Goal: Information Seeking & Learning: Learn about a topic

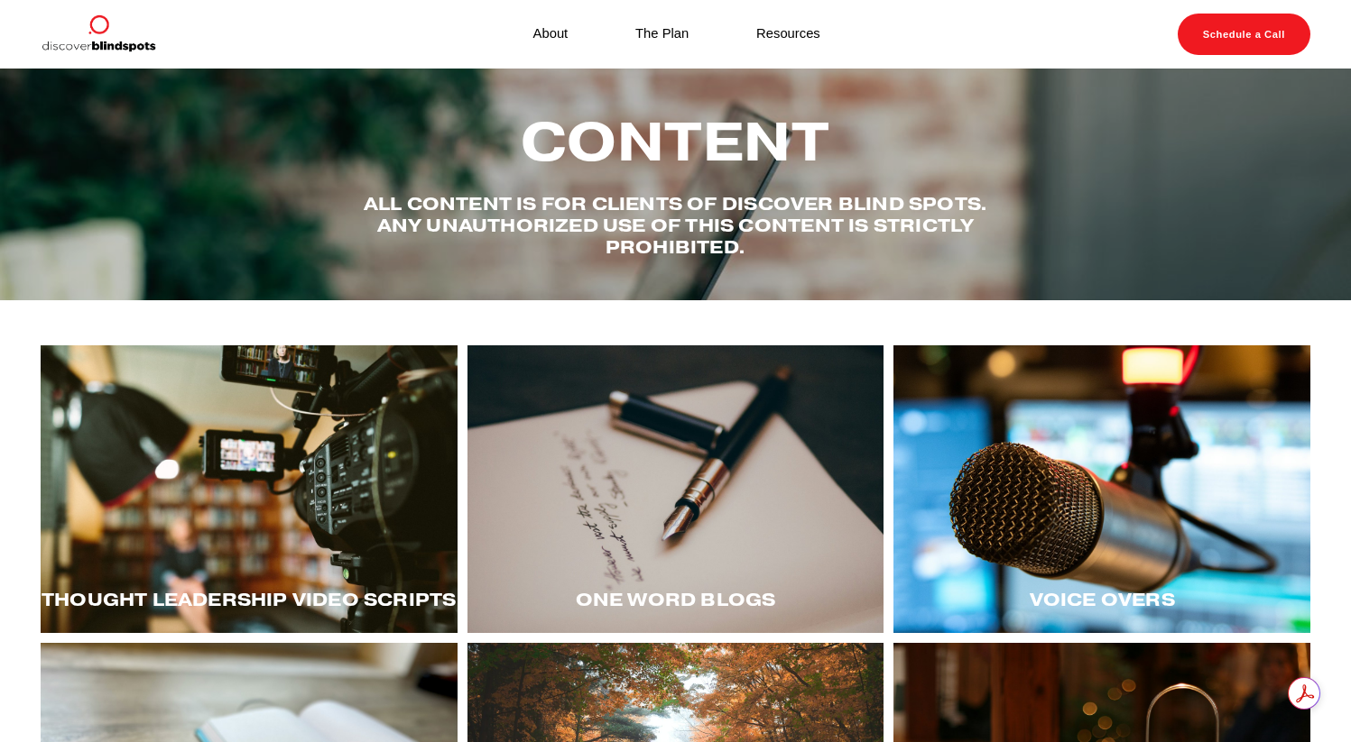
click at [302, 449] on div at bounding box center [249, 490] width 417 height 288
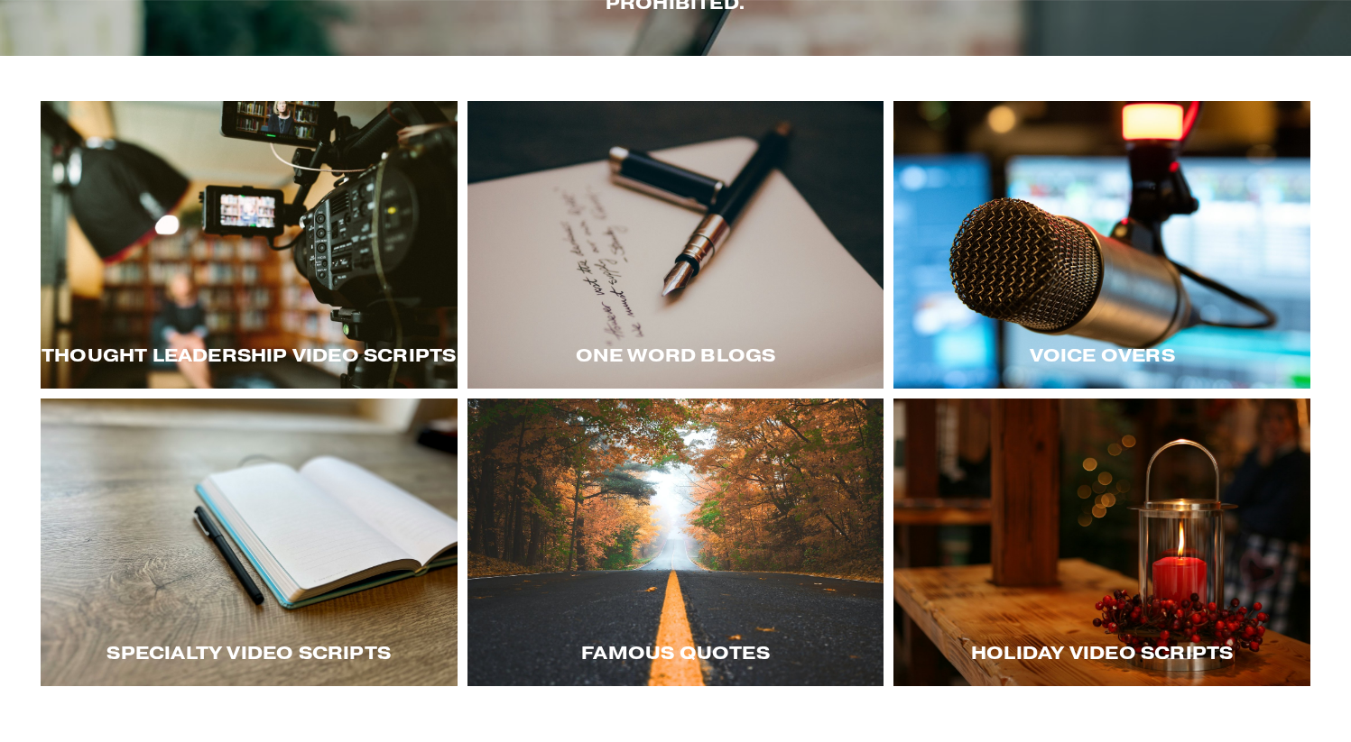
click at [1112, 261] on div at bounding box center [1101, 245] width 417 height 288
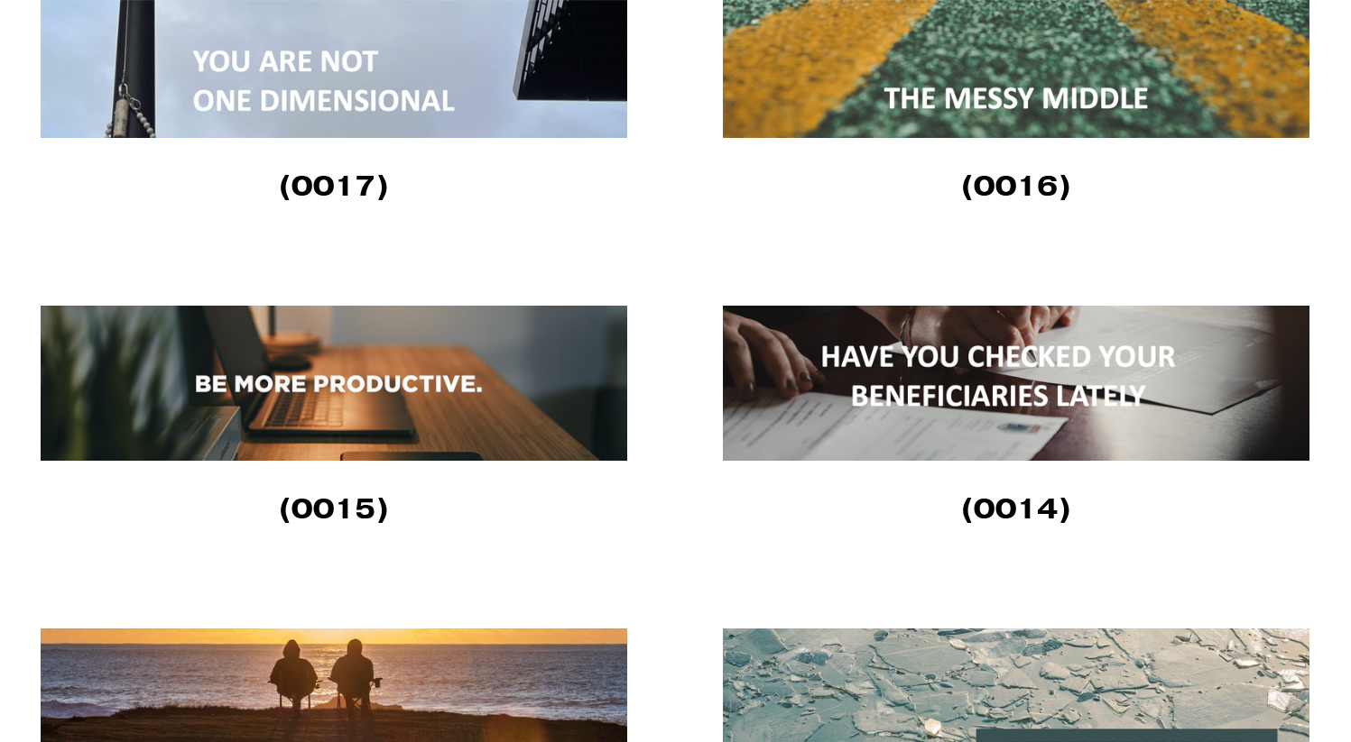
scroll to position [2683, 0]
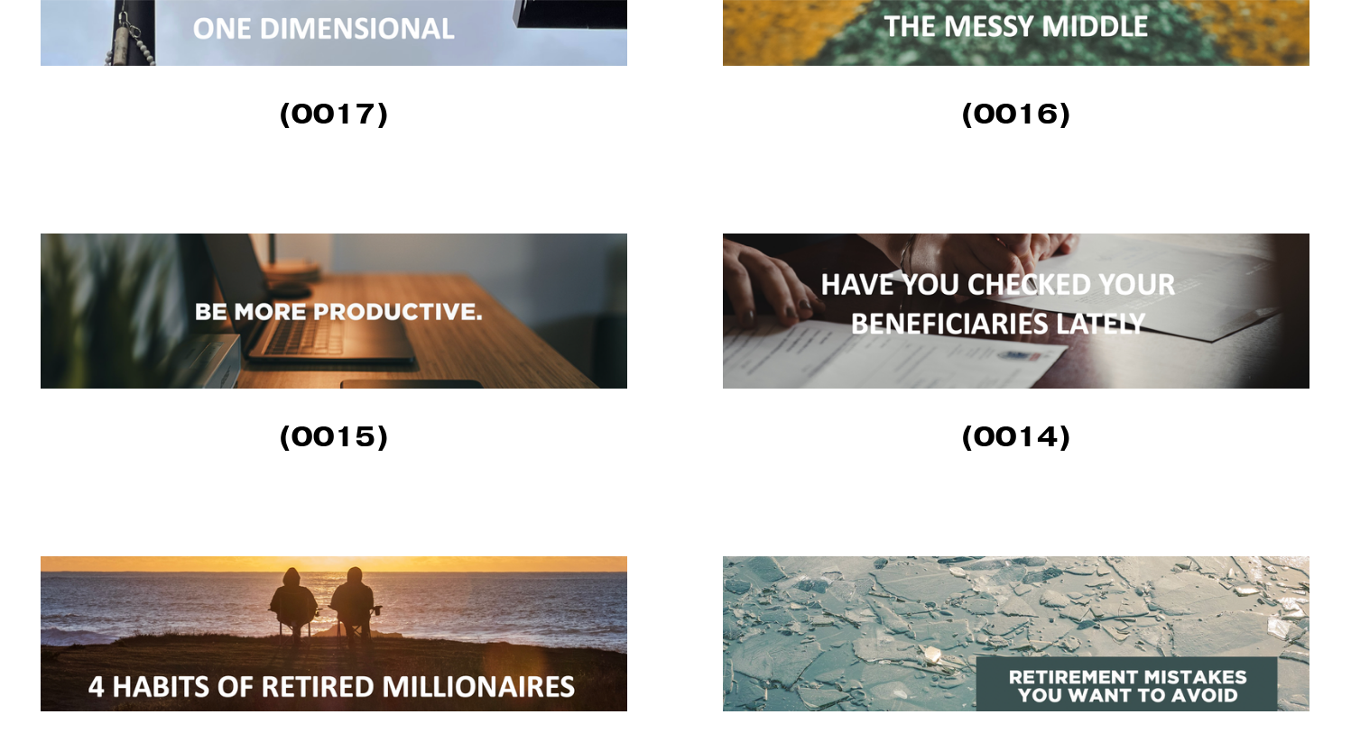
click at [383, 323] on img at bounding box center [334, 311] width 586 height 155
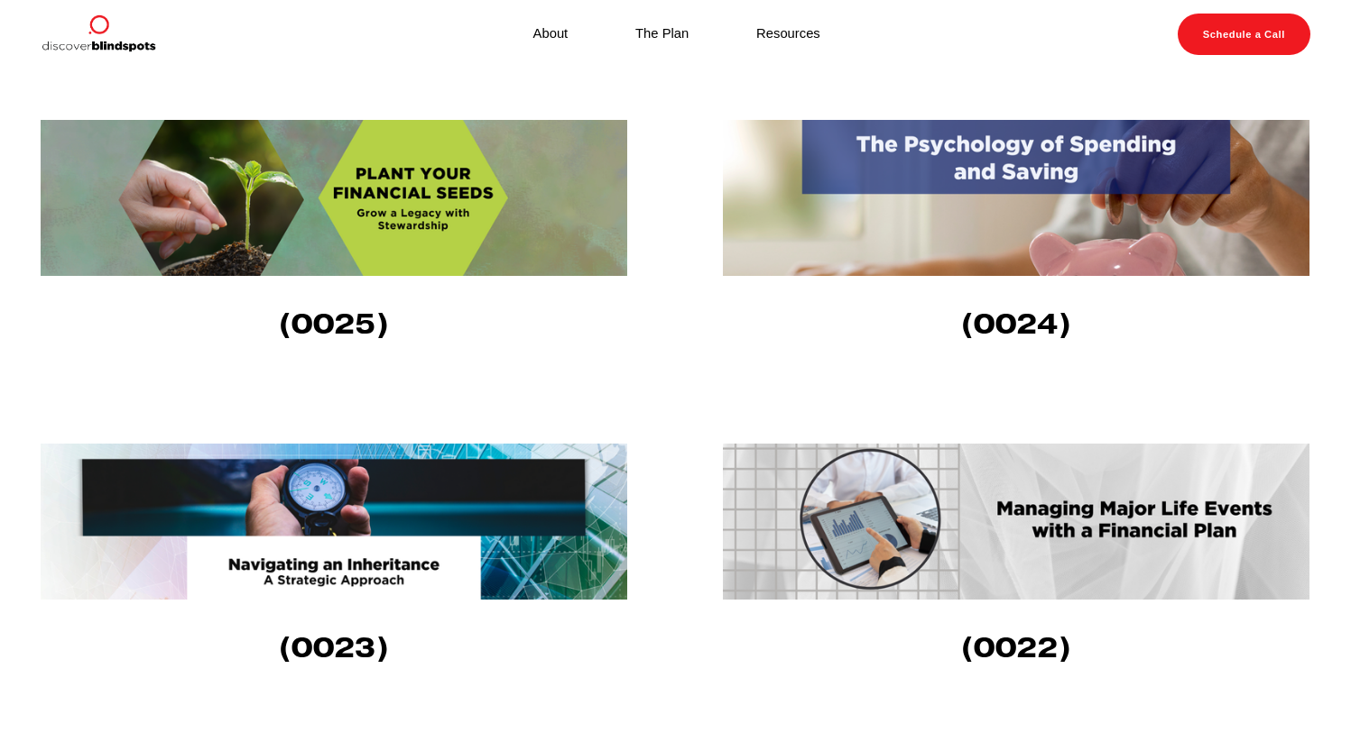
scroll to position [1135, 0]
